Goal: Information Seeking & Learning: Learn about a topic

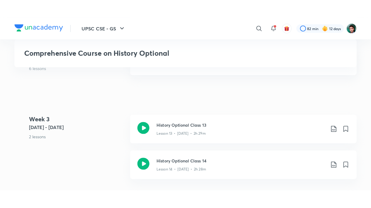
scroll to position [748, 0]
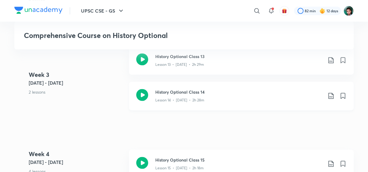
click at [189, 94] on h3 "History Optional Class 14" at bounding box center [238, 92] width 167 height 6
